Goal: Task Accomplishment & Management: Use online tool/utility

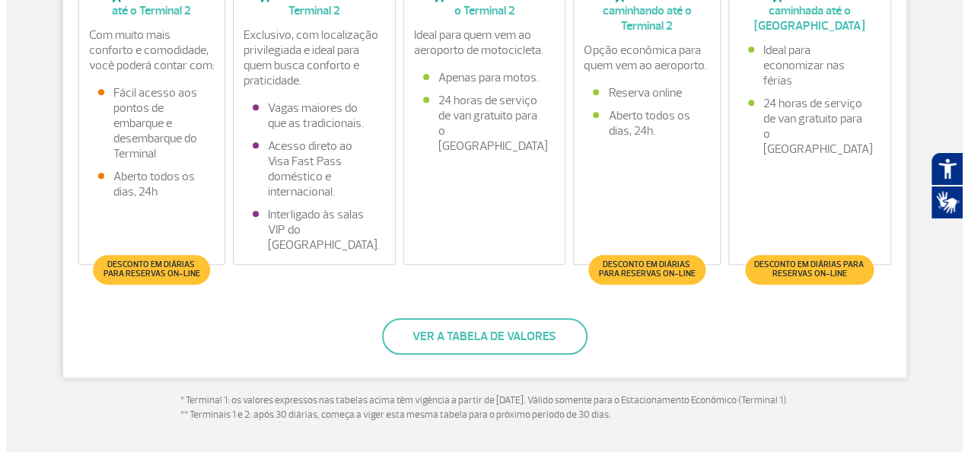
scroll to position [533, 0]
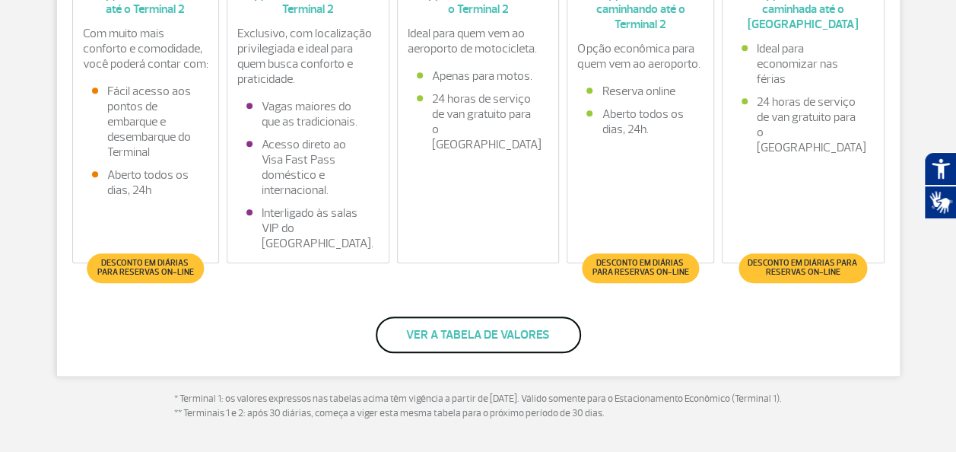
click at [545, 342] on button "Ver a tabela de valores" at bounding box center [478, 335] width 205 height 37
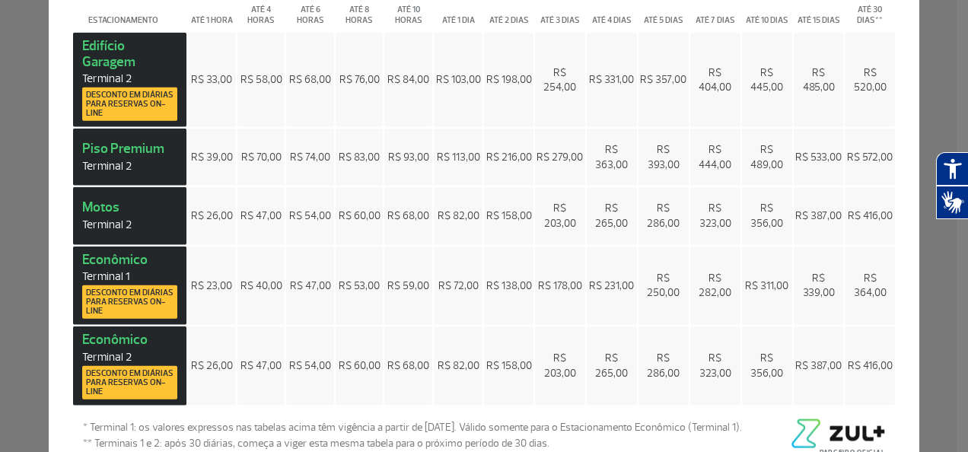
click at [117, 301] on span "Desconto em diárias para reservas on-line" at bounding box center [130, 301] width 88 height 27
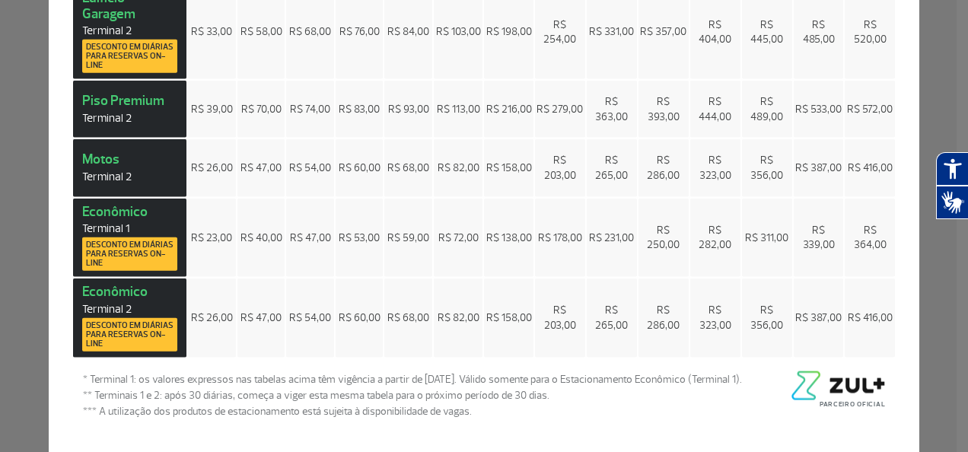
scroll to position [0, 0]
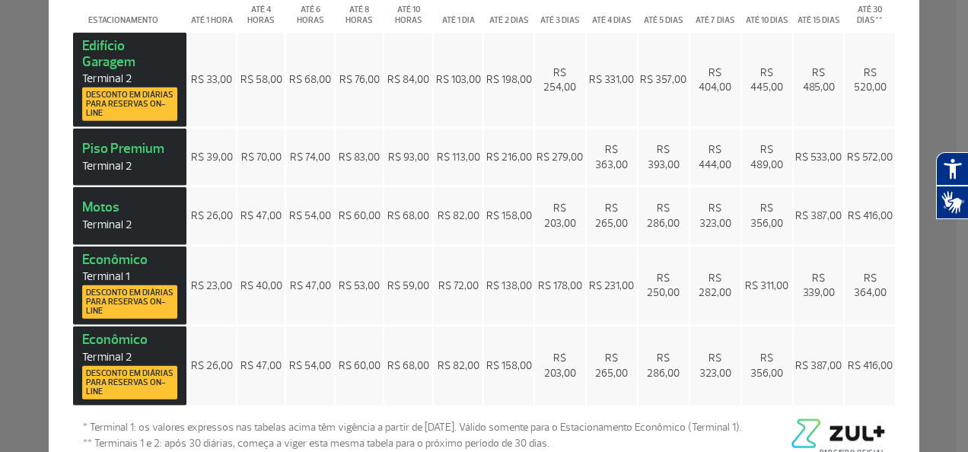
click at [33, 208] on div "Preços × Estacionamento Até 1 hora Até 4 horas Até 6 horas Até 8 horas Até 10 h…" at bounding box center [484, 226] width 968 height 452
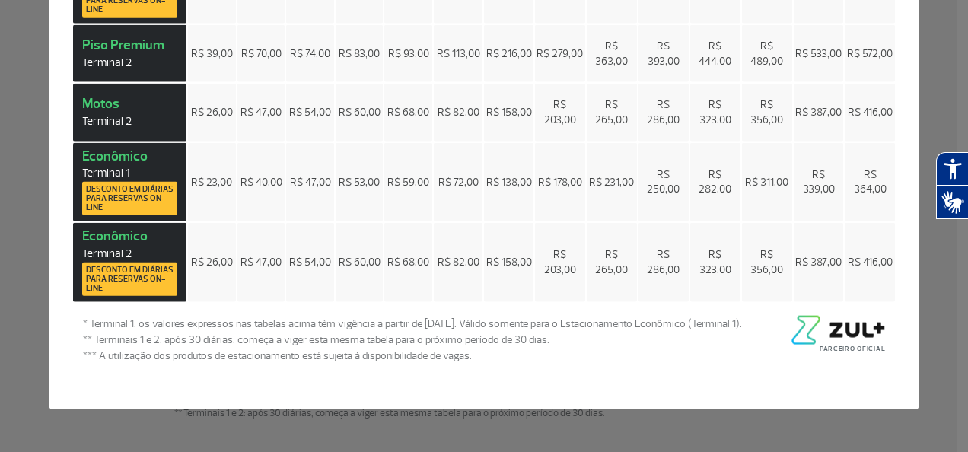
scroll to position [122, 0]
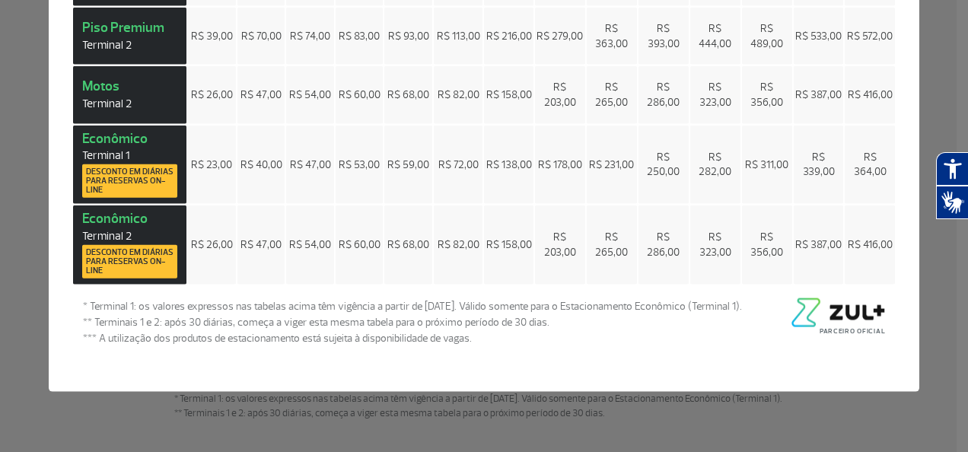
click at [391, 405] on div "Preços × Estacionamento Até 1 hora Até 4 horas Até 6 horas Até 8 horas Até 10 h…" at bounding box center [484, 226] width 968 height 452
click at [182, 389] on div "Estacionamento Até 1 hora Até 4 horas Até 6 horas Até 8 horas Até 10 horas Até …" at bounding box center [484, 131] width 871 height 522
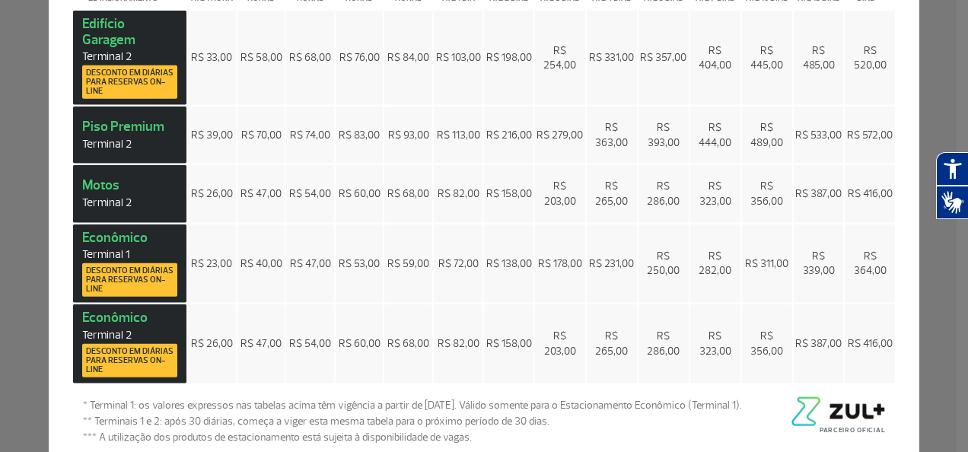
scroll to position [0, 0]
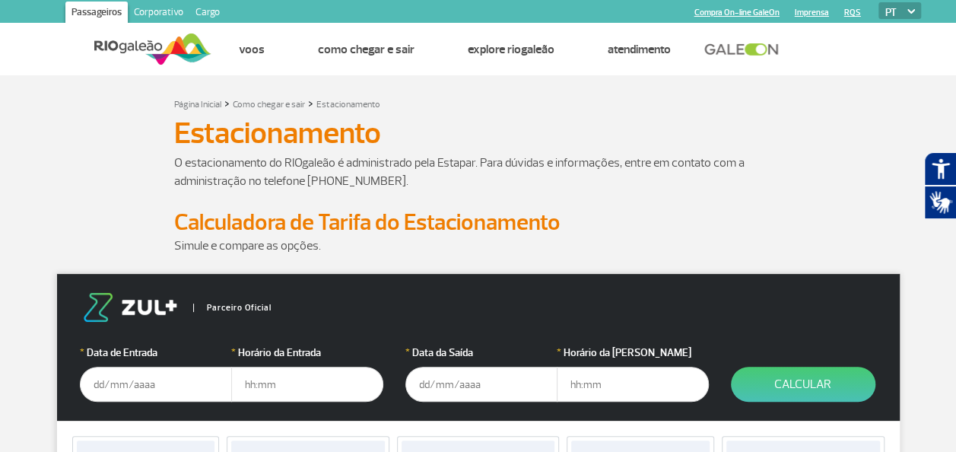
scroll to position [76, 0]
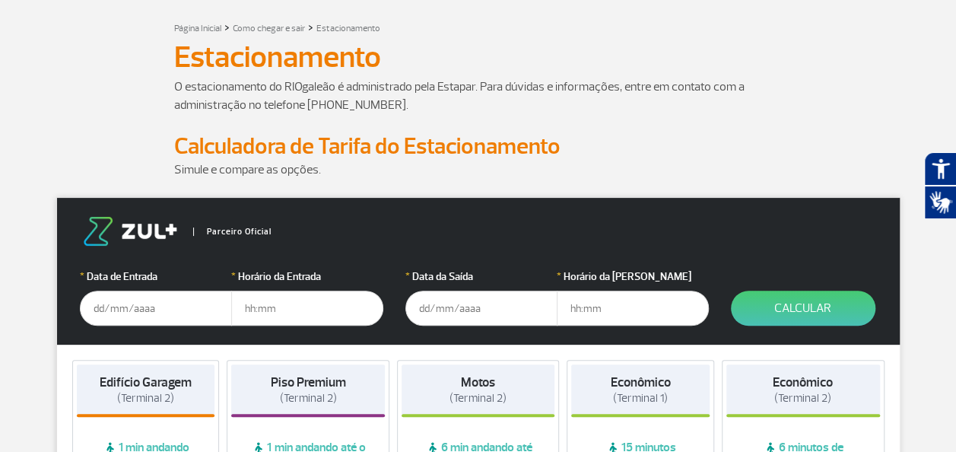
click at [134, 313] on input "text" at bounding box center [156, 308] width 152 height 35
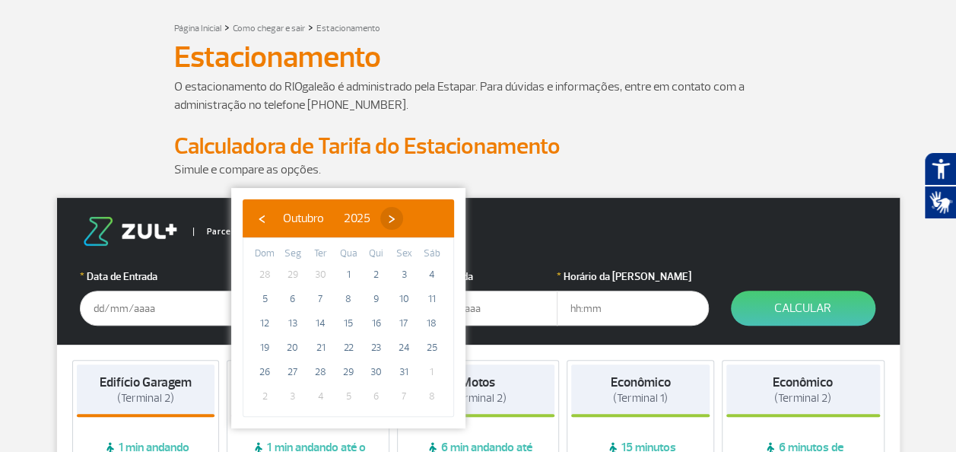
click at [403, 221] on span "›" at bounding box center [391, 218] width 23 height 23
click at [415, 221] on span "›" at bounding box center [403, 218] width 23 height 23
click at [431, 324] on span "17" at bounding box center [432, 323] width 24 height 24
type input "[DATE]"
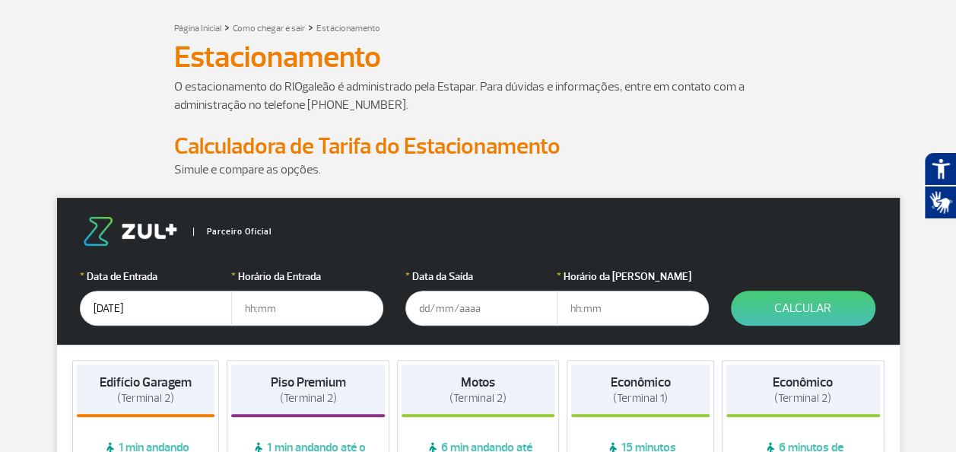
click at [256, 309] on input "text" at bounding box center [307, 308] width 152 height 35
type input "00:00"
click at [437, 307] on input "text" at bounding box center [482, 308] width 152 height 35
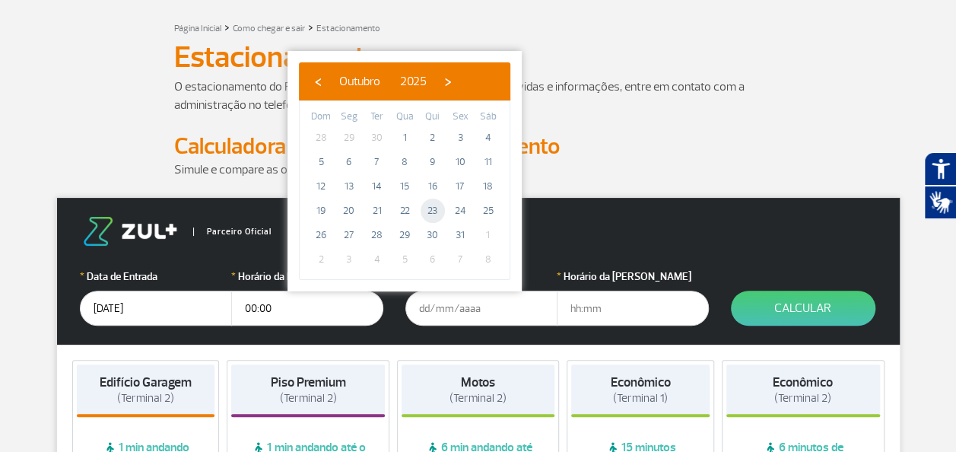
click at [428, 208] on span "23" at bounding box center [433, 211] width 24 height 24
type input "[DATE]"
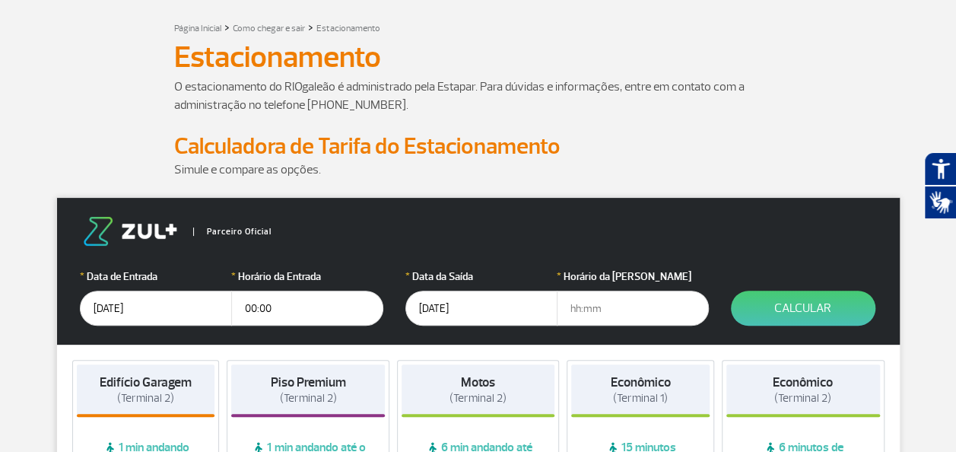
click at [605, 306] on input "text" at bounding box center [633, 308] width 152 height 35
type input "23:00"
click at [776, 308] on button "Calcular" at bounding box center [803, 308] width 145 height 35
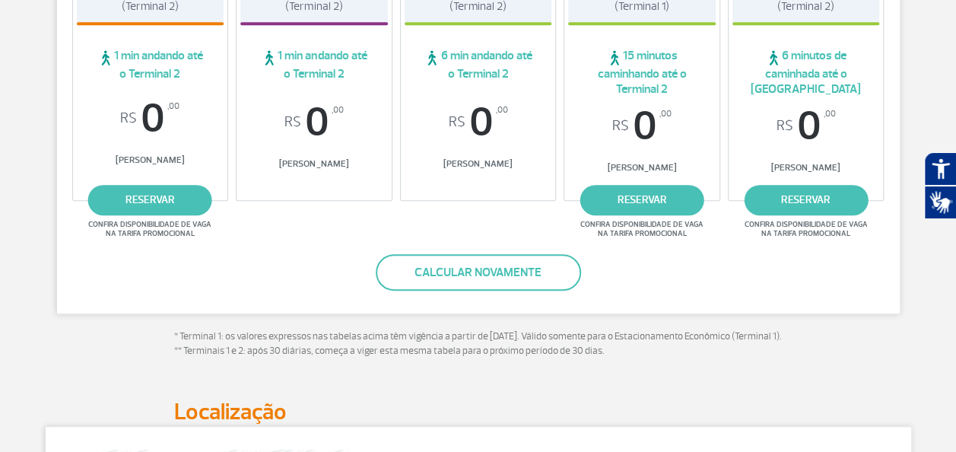
scroll to position [380, 0]
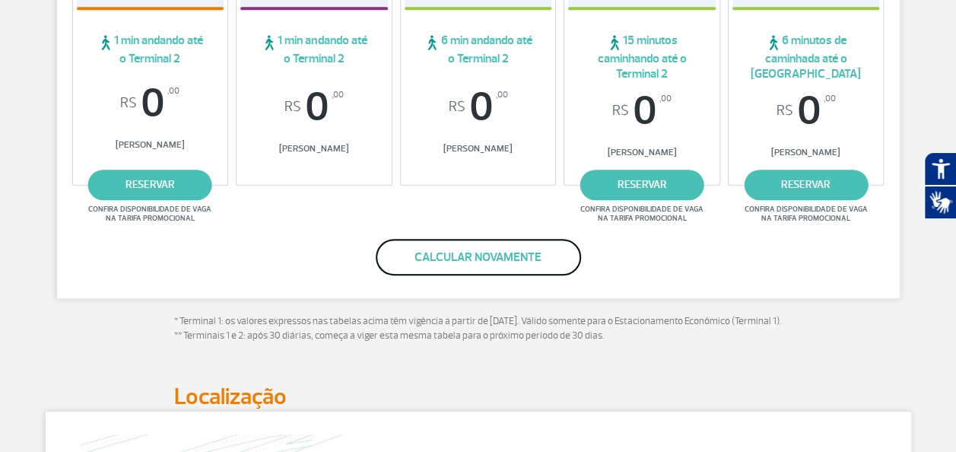
click at [519, 252] on button "Calcular novamente" at bounding box center [478, 257] width 205 height 37
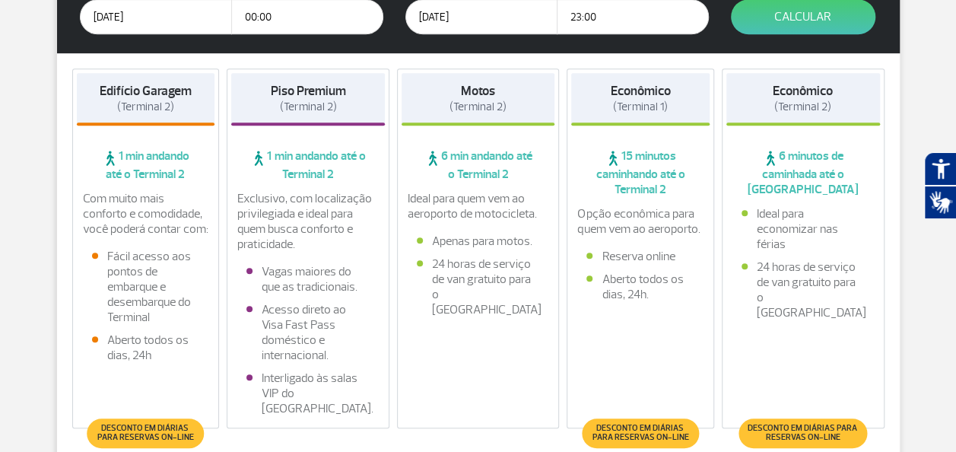
scroll to position [255, 0]
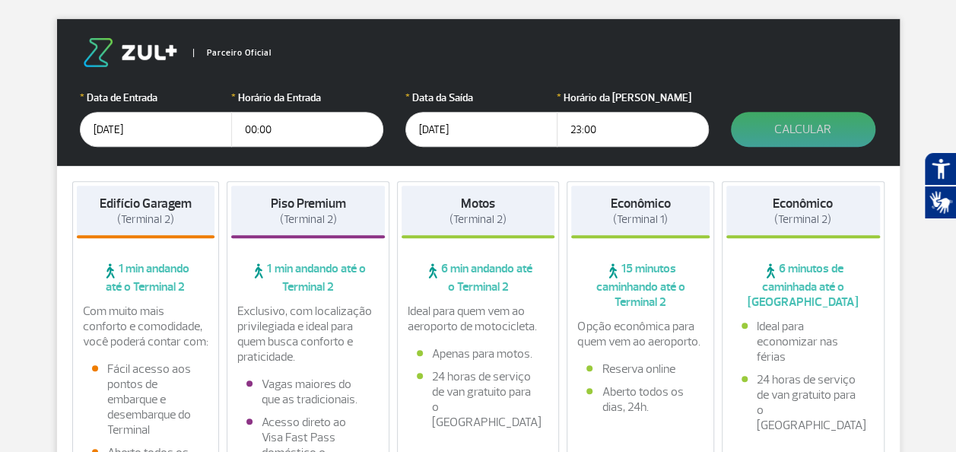
click at [750, 135] on button "Calcular" at bounding box center [803, 129] width 145 height 35
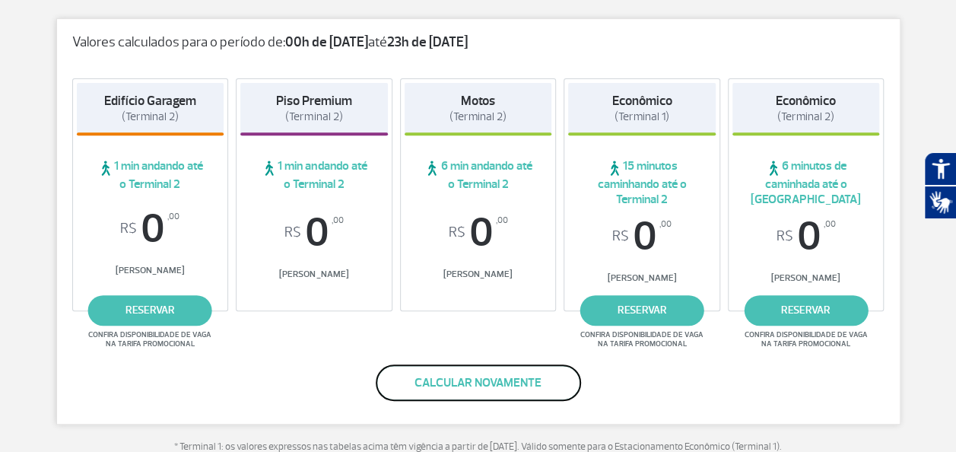
click at [521, 386] on button "Calcular novamente" at bounding box center [478, 382] width 205 height 37
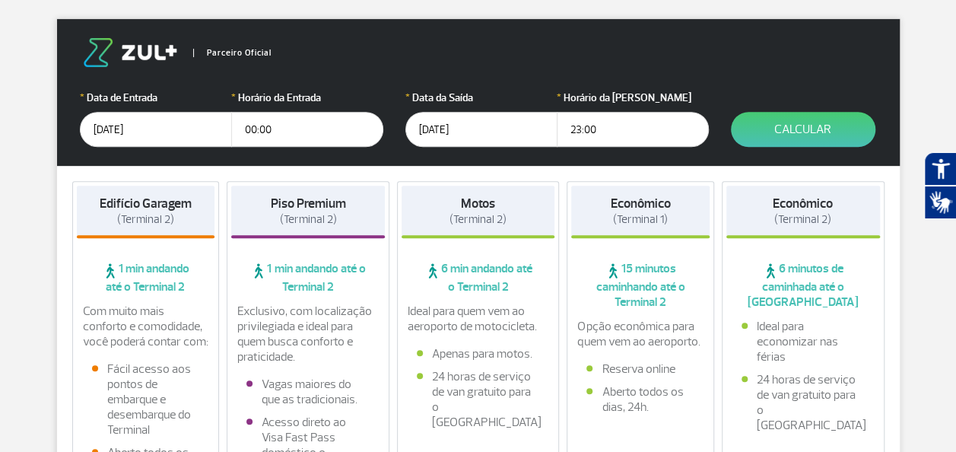
click at [477, 129] on input "[DATE]" at bounding box center [482, 129] width 152 height 35
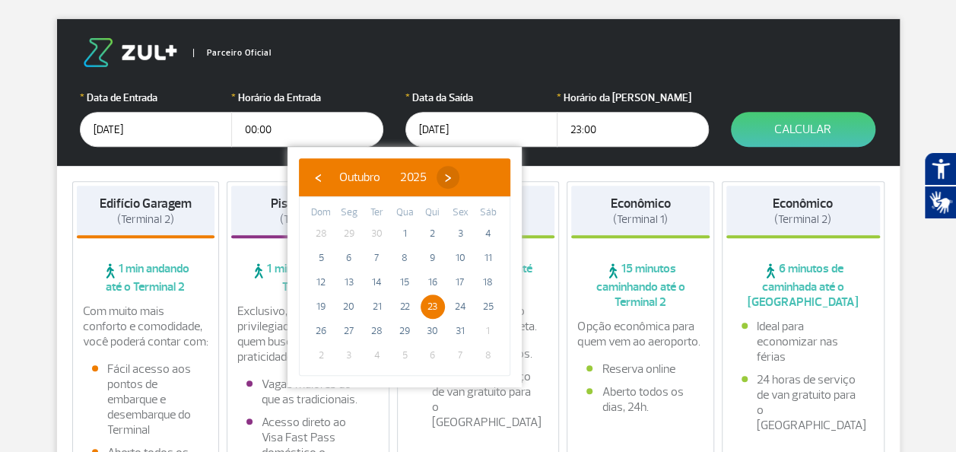
click at [460, 180] on span "›" at bounding box center [448, 177] width 23 height 23
click at [471, 180] on span "›" at bounding box center [459, 177] width 23 height 23
click at [440, 304] on span "22" at bounding box center [433, 306] width 24 height 24
type input "[DATE]"
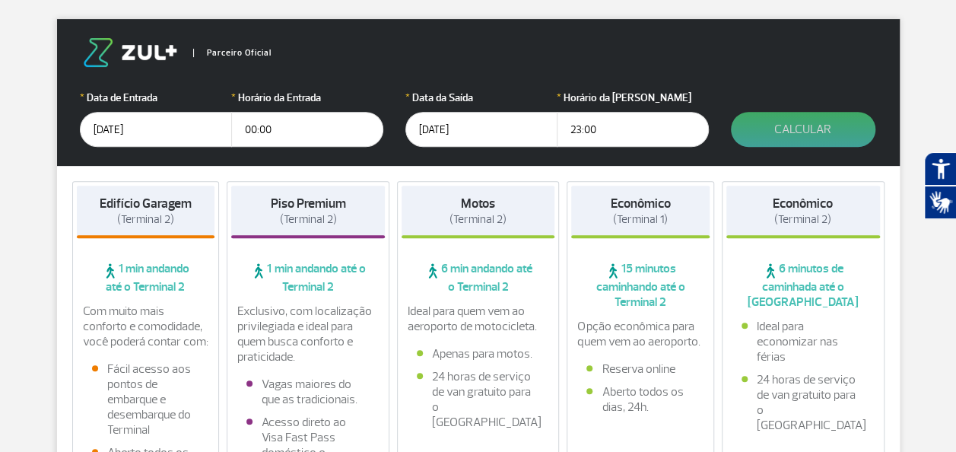
click at [786, 122] on button "Calcular" at bounding box center [803, 129] width 145 height 35
